Goal: Find specific page/section: Find specific page/section

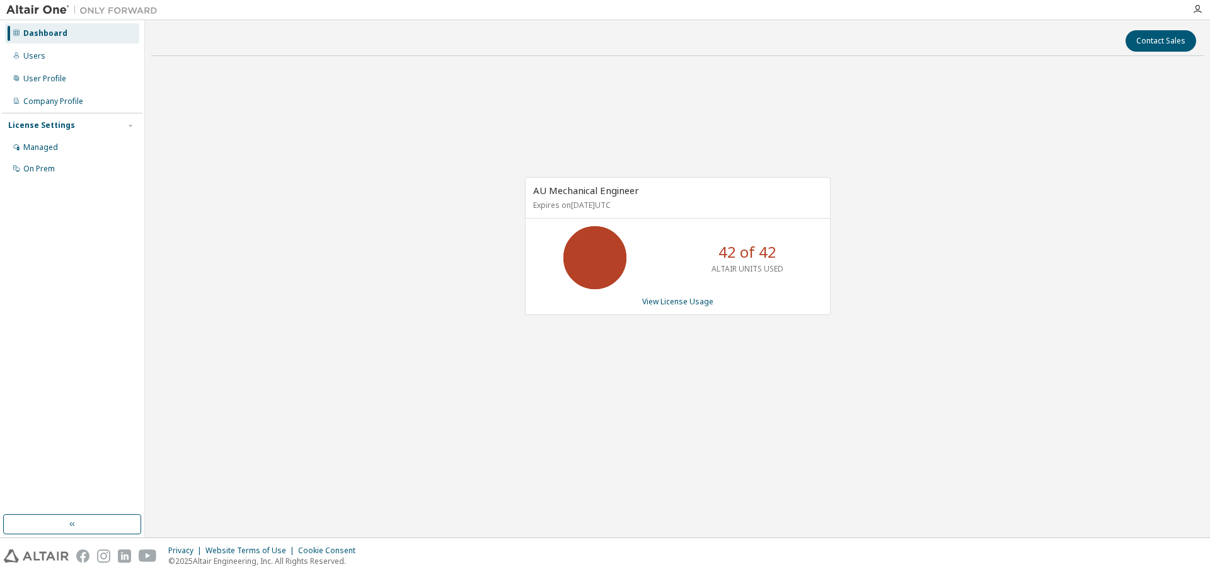
drag, startPoint x: 386, startPoint y: 157, endPoint x: 260, endPoint y: 134, distance: 128.7
click at [373, 157] on div "AU Mechanical Engineer Expires on [DATE] UTC 42 of 42 ALTAIR UNITS USED View Li…" at bounding box center [677, 252] width 1053 height 373
